Goal: Transaction & Acquisition: Purchase product/service

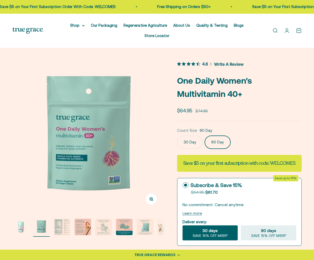
scroll to position [0, 155]
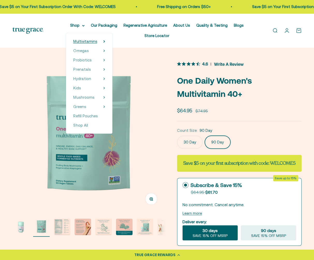
click at [81, 40] on span "Multivitamins" at bounding box center [85, 41] width 24 height 4
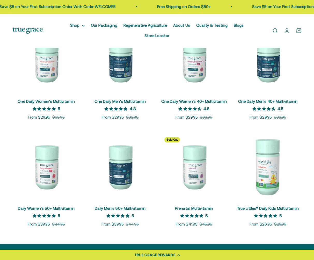
drag, startPoint x: 156, startPoint y: 123, endPoint x: 157, endPoint y: 182, distance: 59.2
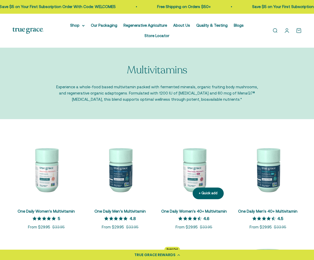
drag, startPoint x: 169, startPoint y: 123, endPoint x: 169, endPoint y: 54, distance: 68.8
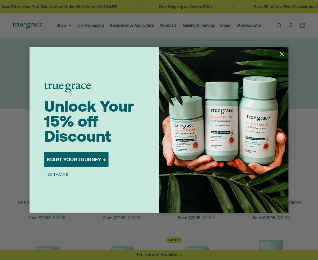
click at [280, 54] on circle "Close dialog" at bounding box center [281, 53] width 9 height 9
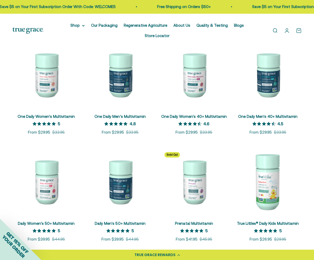
scroll to position [141, 0]
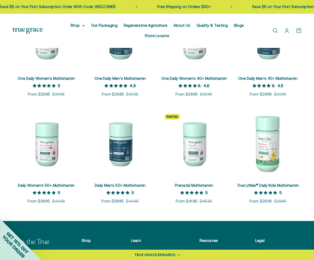
drag, startPoint x: 250, startPoint y: 111, endPoint x: 233, endPoint y: 152, distance: 43.8
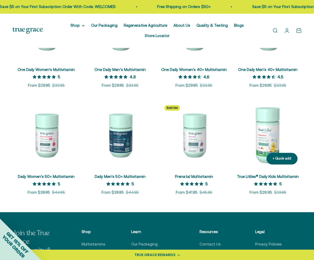
drag, startPoint x: 236, startPoint y: 130, endPoint x: 241, endPoint y: 97, distance: 34.0
drag, startPoint x: 86, startPoint y: 102, endPoint x: 93, endPoint y: 63, distance: 40.2
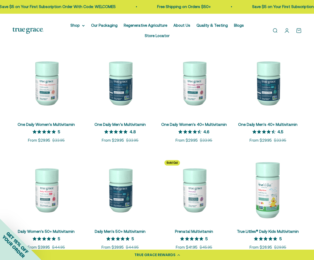
scroll to position [95, 0]
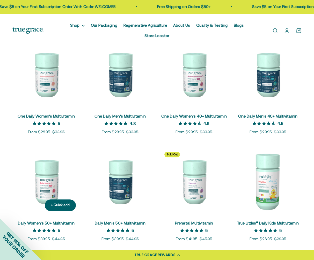
click at [44, 181] on img at bounding box center [46, 181] width 68 height 68
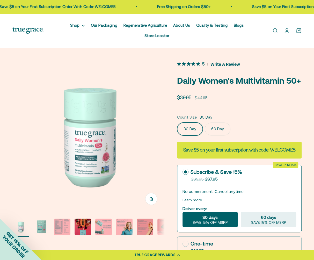
click at [220, 122] on label "60 Day" at bounding box center [218, 128] width 26 height 13
click at [177, 122] on input "60 Day" at bounding box center [177, 122] width 0 height 0
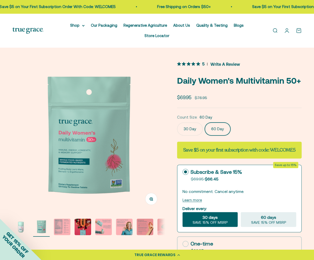
click at [61, 218] on img "Go to item 3" at bounding box center [62, 226] width 17 height 17
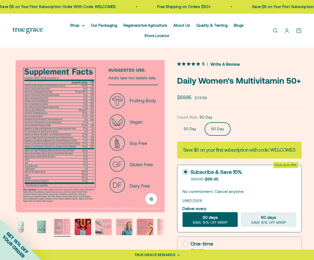
scroll to position [0, 310]
